Goal: Browse casually: Explore the website without a specific task or goal

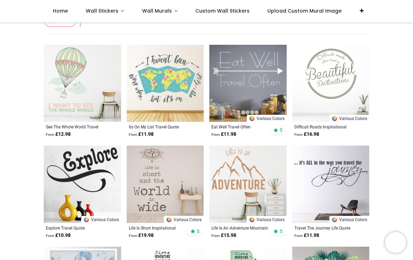
scroll to position [130, 0]
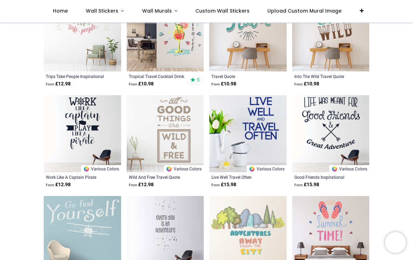
scroll to position [1291, 0]
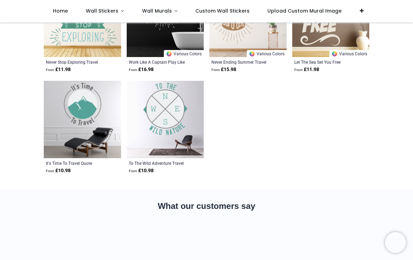
scroll to position [1809, 0]
